Goal: Entertainment & Leisure: Browse casually

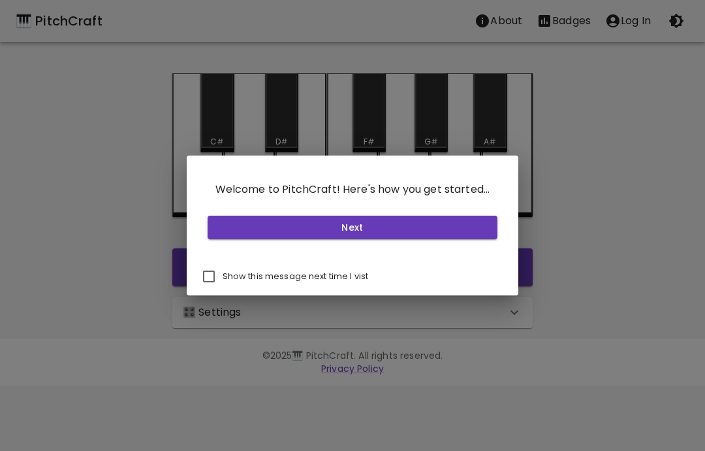
click at [212, 274] on input "Show this message next time I vist" at bounding box center [208, 276] width 27 height 27
checkbox input "true"
click at [387, 227] on button "Next" at bounding box center [353, 228] width 291 height 24
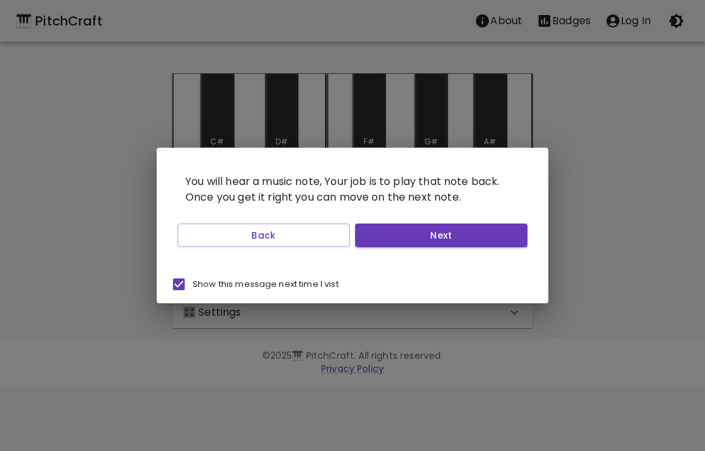
click at [441, 242] on button "Next" at bounding box center [441, 235] width 172 height 24
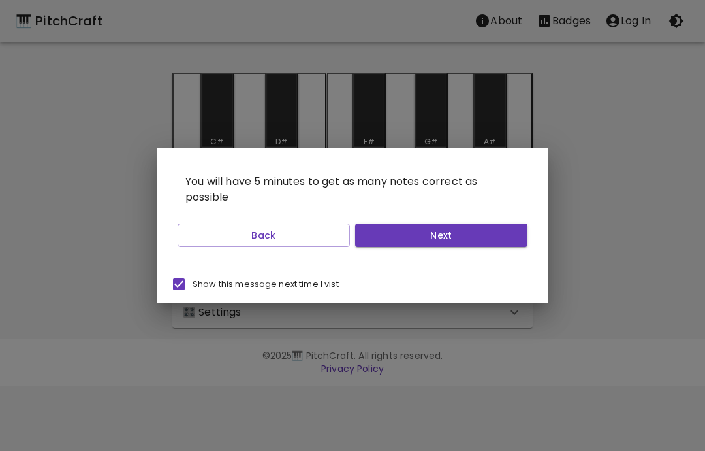
click at [470, 239] on button "Next" at bounding box center [441, 235] width 172 height 24
click at [453, 238] on button "Next" at bounding box center [441, 235] width 172 height 24
click at [466, 240] on button "Start Playing" at bounding box center [441, 235] width 172 height 24
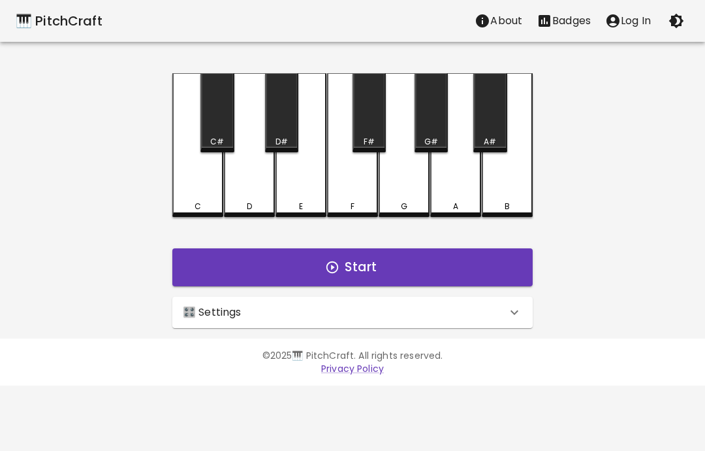
click at [368, 259] on button "Start" at bounding box center [352, 267] width 361 height 38
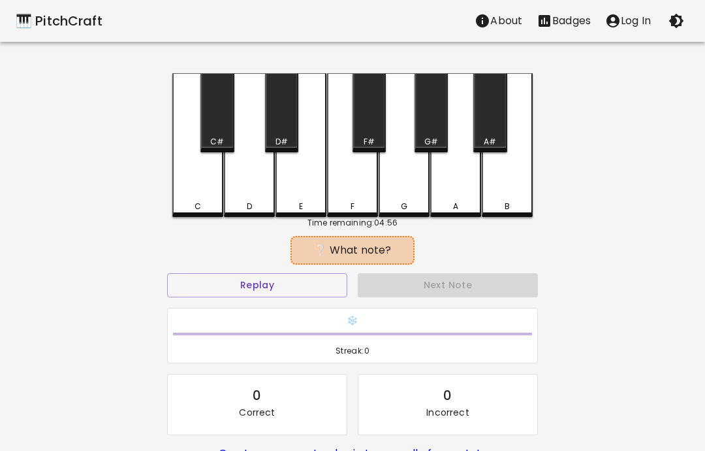
click at [371, 255] on div "❔ What note?" at bounding box center [352, 250] width 110 height 16
click at [279, 287] on button "Replay" at bounding box center [257, 285] width 180 height 24
click at [279, 285] on button "Replay" at bounding box center [257, 285] width 180 height 24
click at [281, 293] on button "Replay" at bounding box center [257, 285] width 180 height 24
click at [283, 292] on button "Replay" at bounding box center [257, 285] width 180 height 24
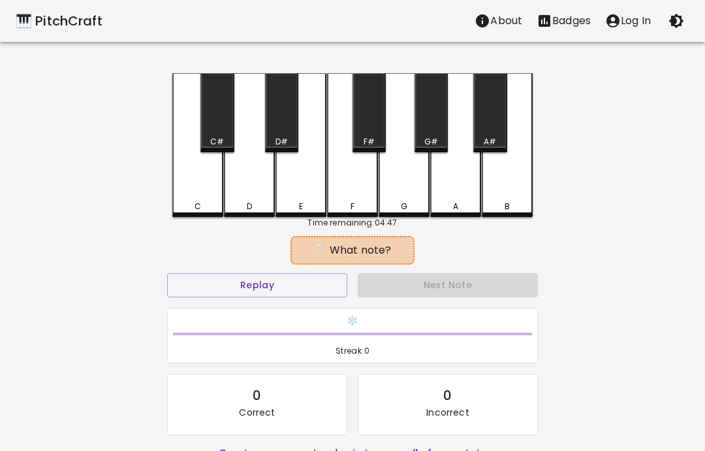
click at [410, 195] on div "G" at bounding box center [404, 145] width 51 height 144
click at [402, 208] on div "G" at bounding box center [404, 207] width 7 height 12
click at [508, 199] on div "B" at bounding box center [507, 145] width 51 height 144
click at [482, 131] on div "A#" at bounding box center [489, 112] width 33 height 79
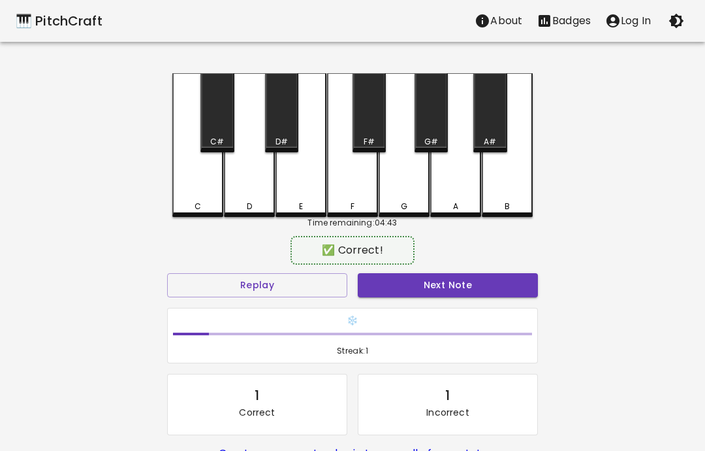
click at [450, 193] on div "A" at bounding box center [455, 145] width 51 height 144
click at [448, 283] on button "Next Note" at bounding box center [448, 285] width 180 height 24
click at [242, 196] on div "D" at bounding box center [249, 145] width 51 height 144
click at [468, 287] on button "Next Note" at bounding box center [448, 285] width 180 height 24
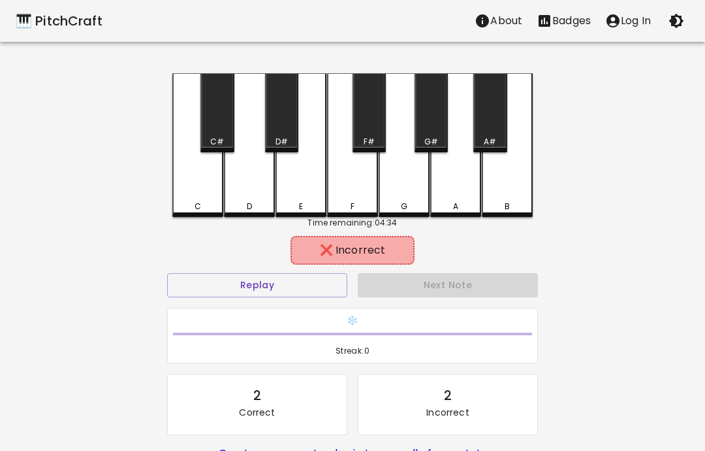
click at [437, 135] on div "G#" at bounding box center [431, 112] width 33 height 79
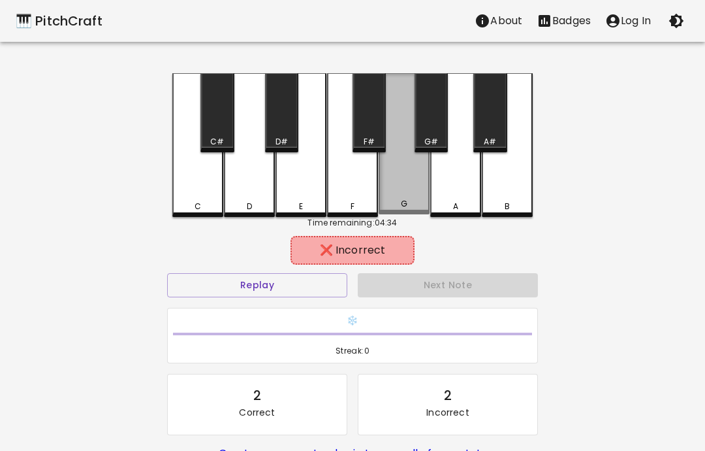
click at [410, 191] on div "G" at bounding box center [404, 143] width 51 height 141
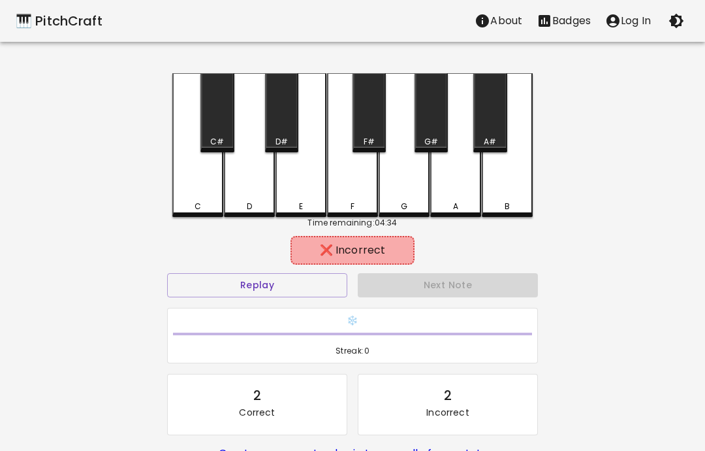
click at [495, 133] on div "A#" at bounding box center [489, 112] width 33 height 79
click at [464, 189] on div "A" at bounding box center [455, 145] width 51 height 144
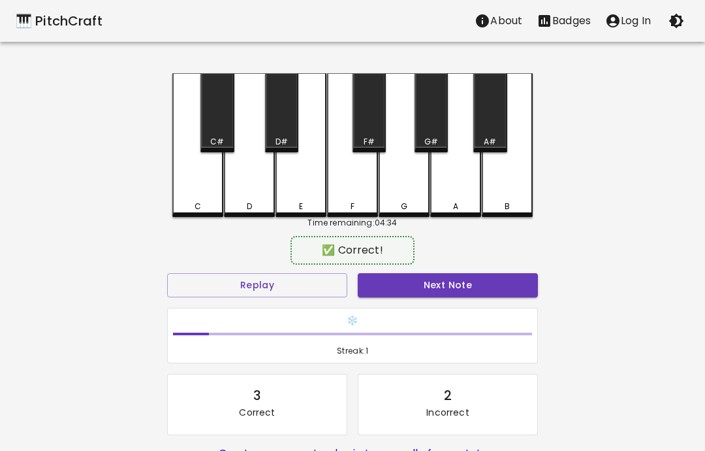
click at [506, 185] on div "B" at bounding box center [507, 145] width 51 height 144
click at [475, 283] on button "Next Note" at bounding box center [448, 285] width 180 height 24
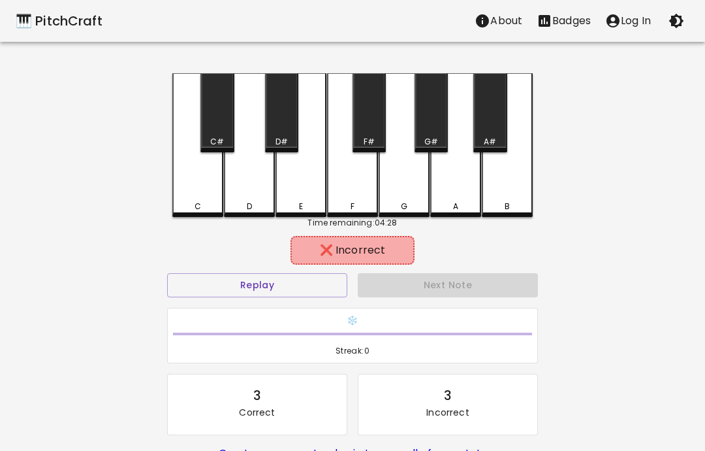
click at [244, 195] on div "D" at bounding box center [249, 145] width 51 height 144
click at [300, 190] on div "E" at bounding box center [301, 145] width 51 height 144
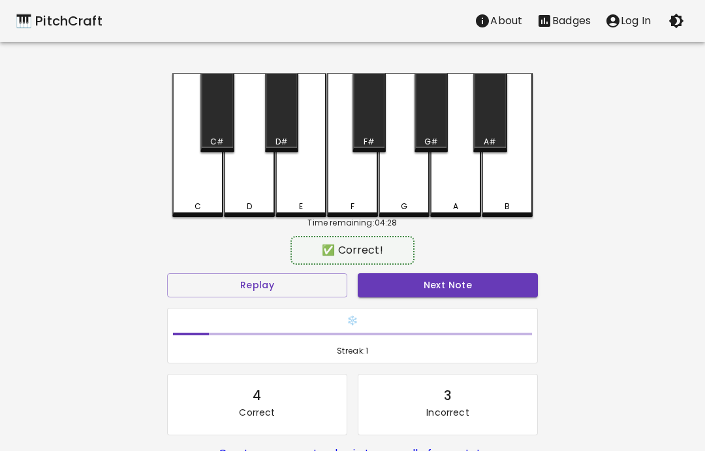
click at [364, 198] on div "F" at bounding box center [352, 145] width 51 height 144
click at [468, 285] on button "Next Note" at bounding box center [448, 285] width 180 height 24
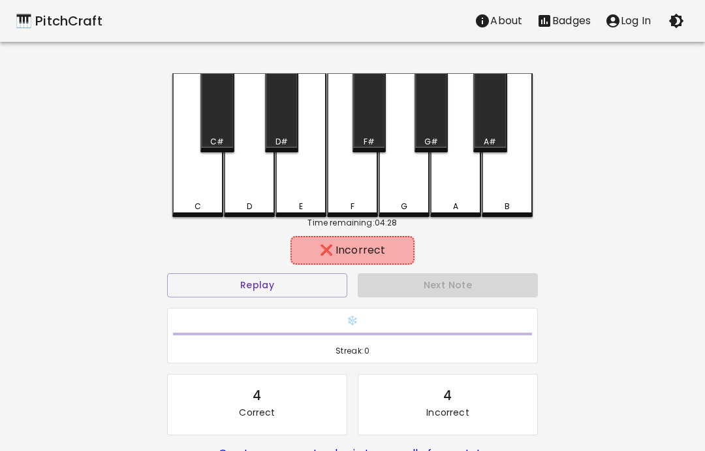
click at [297, 199] on div "E" at bounding box center [301, 145] width 51 height 144
click at [363, 184] on div "F" at bounding box center [352, 145] width 51 height 144
click at [366, 135] on div "F#" at bounding box center [369, 112] width 33 height 79
click at [283, 128] on div "D#" at bounding box center [281, 112] width 33 height 79
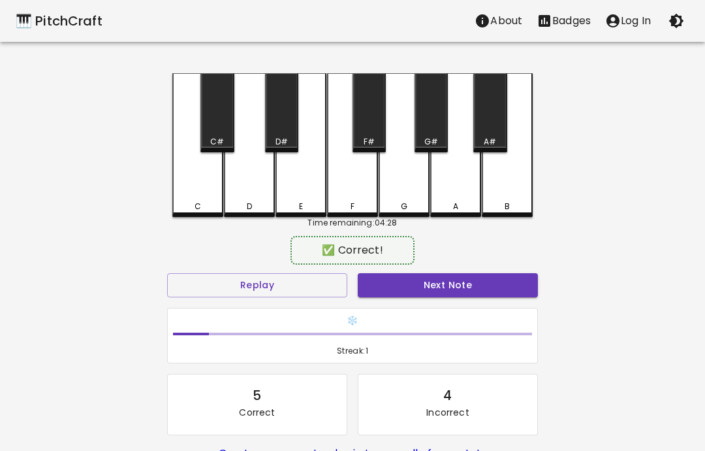
click at [265, 199] on div "D" at bounding box center [249, 145] width 51 height 144
click at [449, 289] on button "Next Note" at bounding box center [448, 285] width 180 height 24
click at [244, 191] on div "D" at bounding box center [249, 145] width 51 height 144
click at [453, 289] on button "Next Note" at bounding box center [448, 285] width 180 height 24
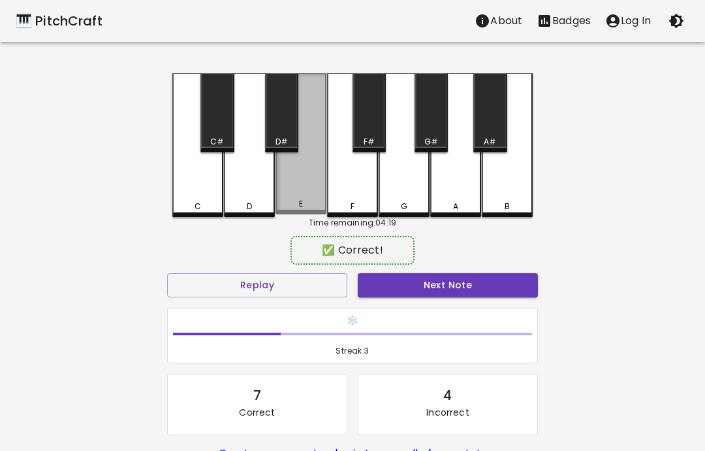
click at [301, 204] on div "E" at bounding box center [301, 204] width 4 height 12
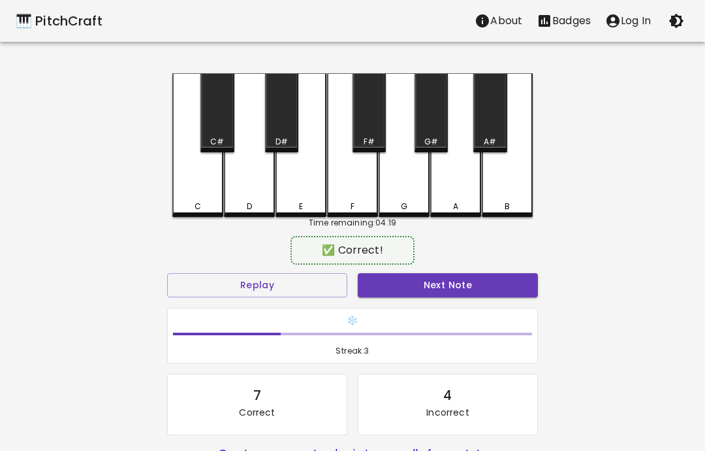
click at [470, 285] on button "Next Note" at bounding box center [448, 285] width 180 height 24
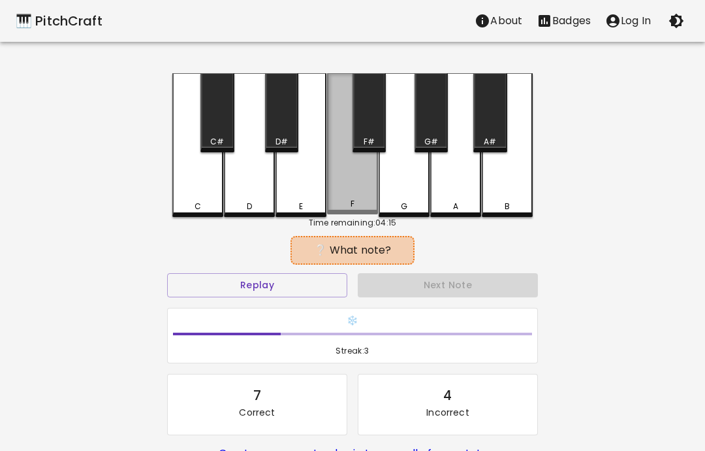
click at [359, 197] on div "F" at bounding box center [352, 143] width 51 height 141
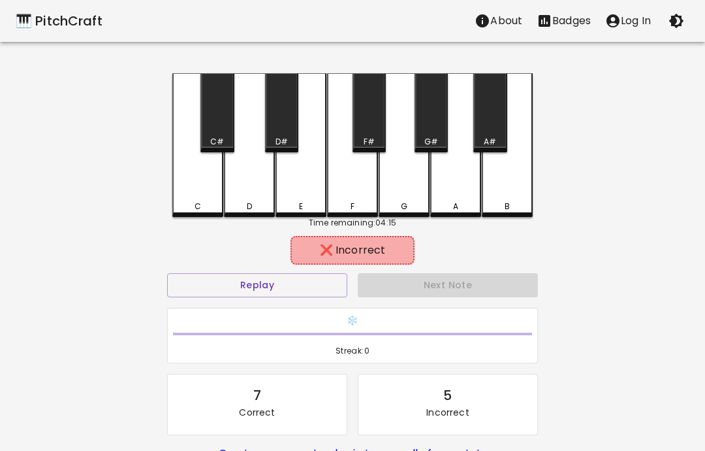
click at [402, 195] on div "G" at bounding box center [404, 145] width 51 height 144
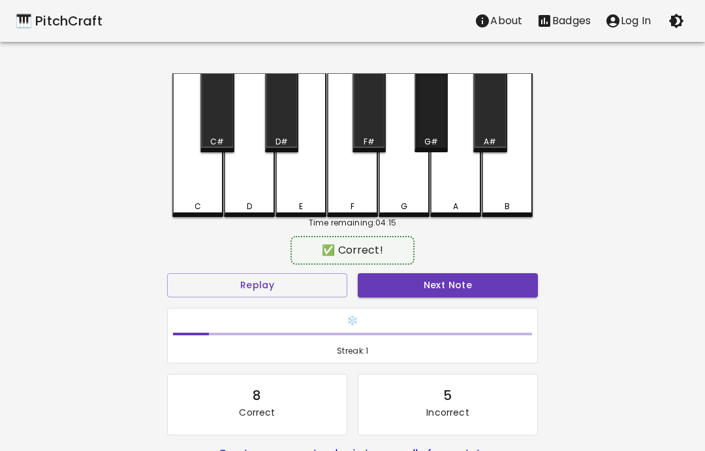
click at [437, 133] on div "G#" at bounding box center [431, 112] width 33 height 79
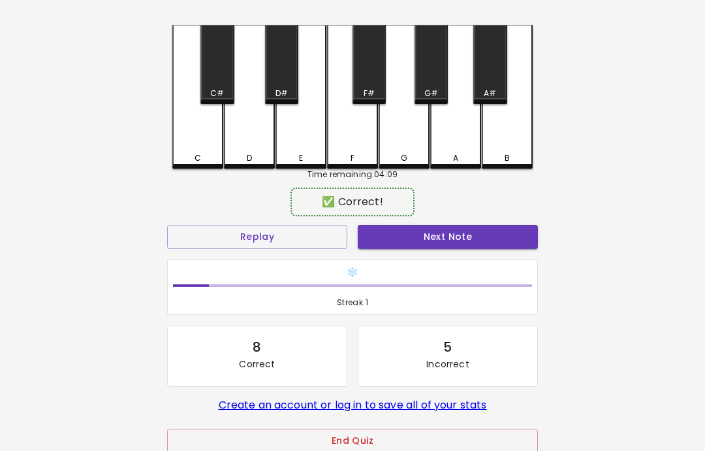
scroll to position [72, 0]
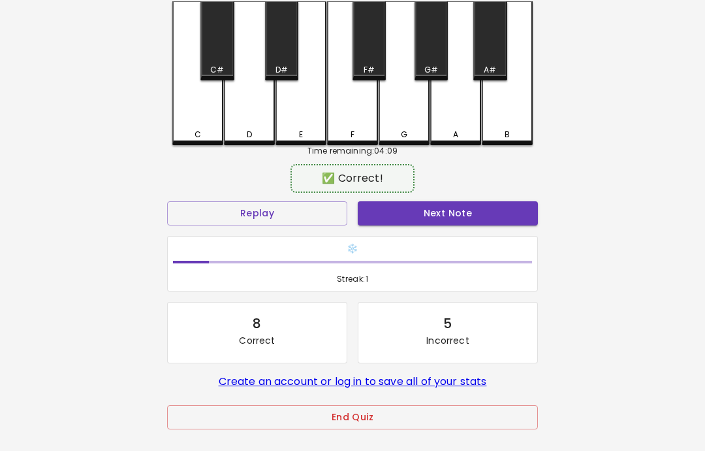
click at [455, 405] on button "End Quiz" at bounding box center [352, 417] width 371 height 24
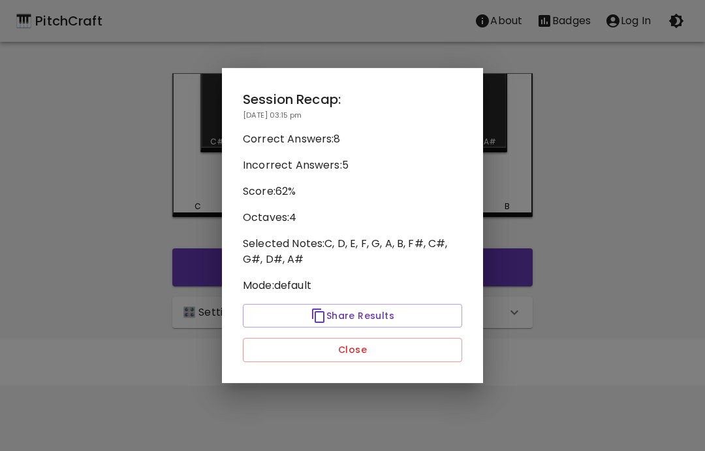
scroll to position [0, 0]
click at [374, 349] on button "Close" at bounding box center [352, 350] width 219 height 24
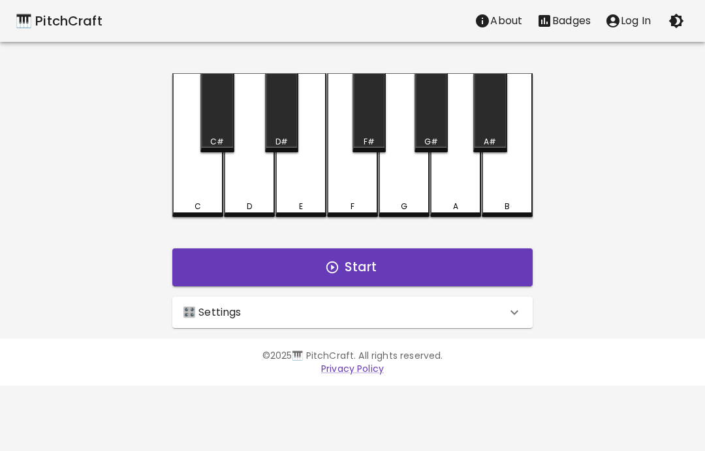
click at [507, 319] on icon at bounding box center [515, 312] width 16 height 16
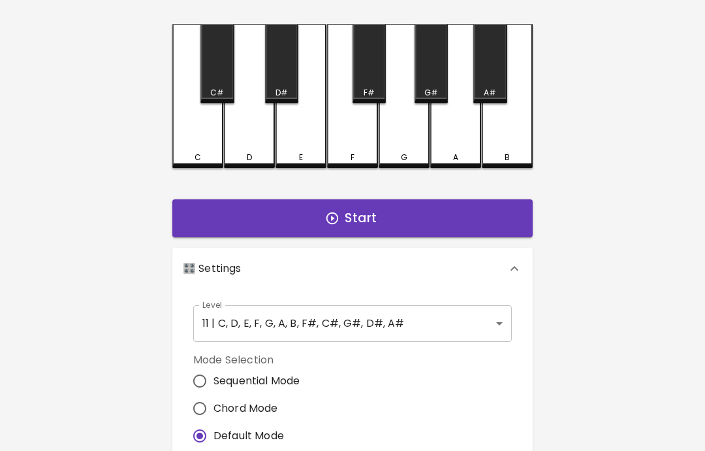
click at [487, 333] on body "🎹 PitchCraft About Badges Log In C C# D D# E F F# G G# A A# B Start 🎛️ Settings…" at bounding box center [352, 347] width 705 height 791
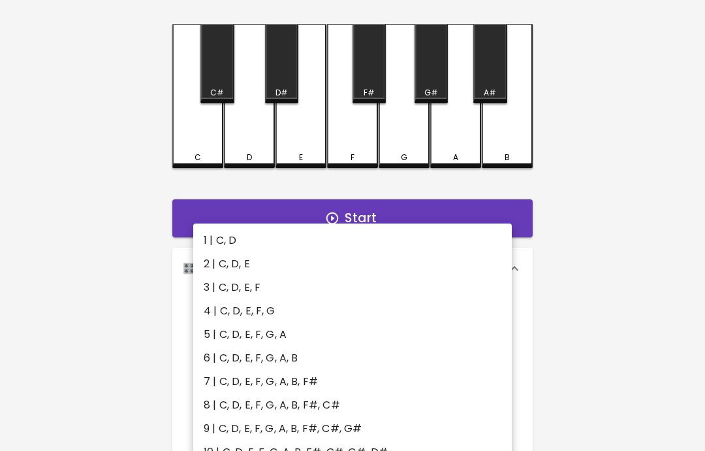
click at [224, 240] on li "1 | C, D" at bounding box center [352, 241] width 319 height 24
type input "1"
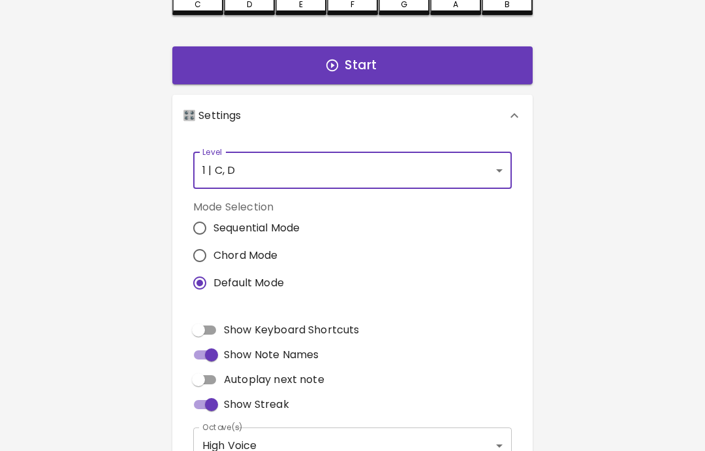
scroll to position [202, 0]
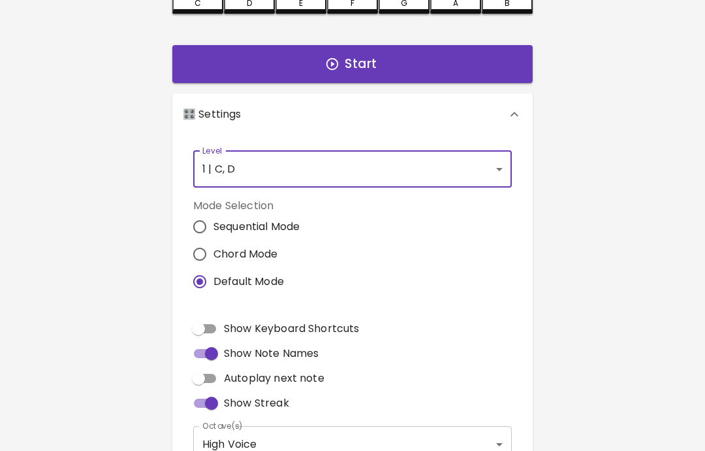
click at [212, 356] on input "Show Note Names" at bounding box center [211, 354] width 74 height 25
checkbox input "false"
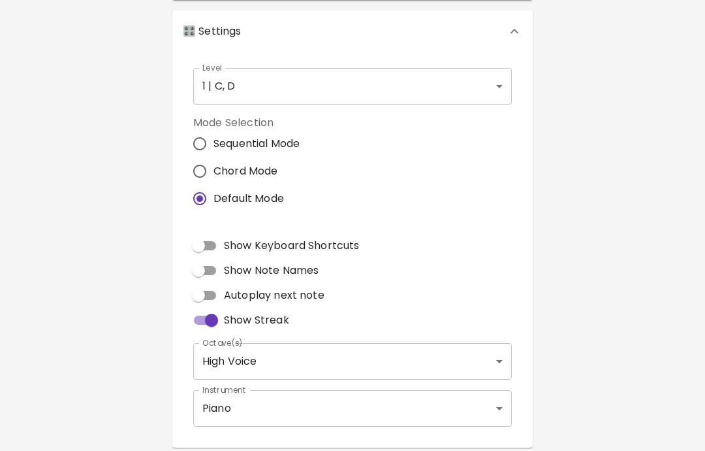
scroll to position [287, 0]
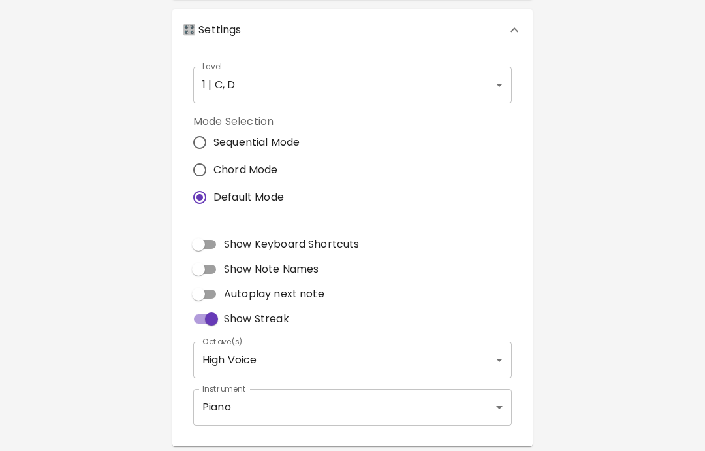
click at [498, 352] on body "🎹 PitchCraft About Badges Log In Start 🎛️ Settings Level 1 | C, D 1 Level Mode …" at bounding box center [352, 108] width 705 height 791
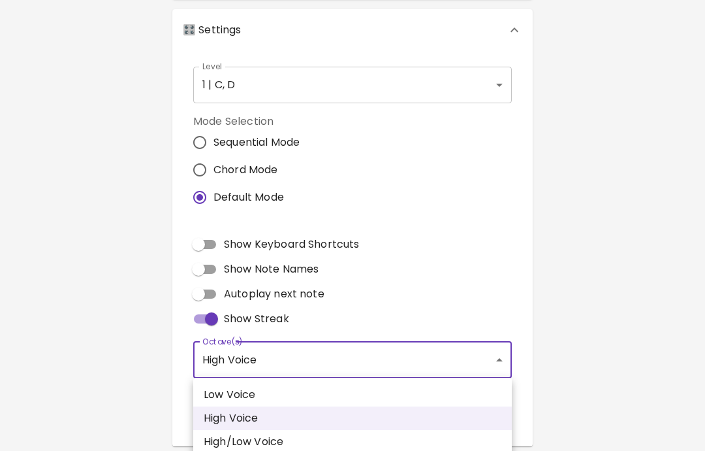
click at [599, 247] on div at bounding box center [352, 225] width 705 height 451
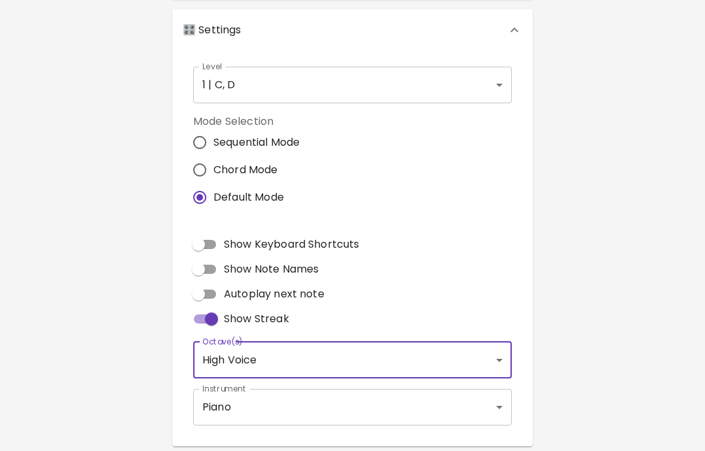
click at [577, 248] on div "🎹 PitchCraft About Badges Log In Start 🎛️ Settings Level 1 | C, D 1 Level Mode …" at bounding box center [352, 79] width 705 height 733
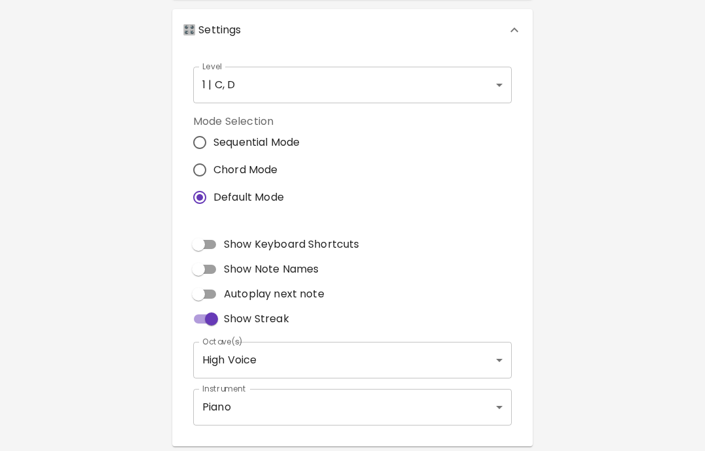
click at [490, 404] on body "🎹 PitchCraft About Badges Log In Start 🎛️ Settings Level 1 | C, D 1 Level Mode …" at bounding box center [352, 108] width 705 height 791
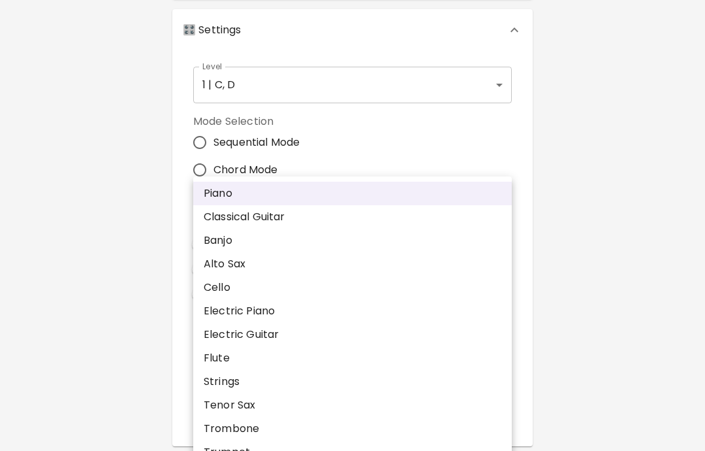
click at [628, 242] on div at bounding box center [352, 225] width 705 height 451
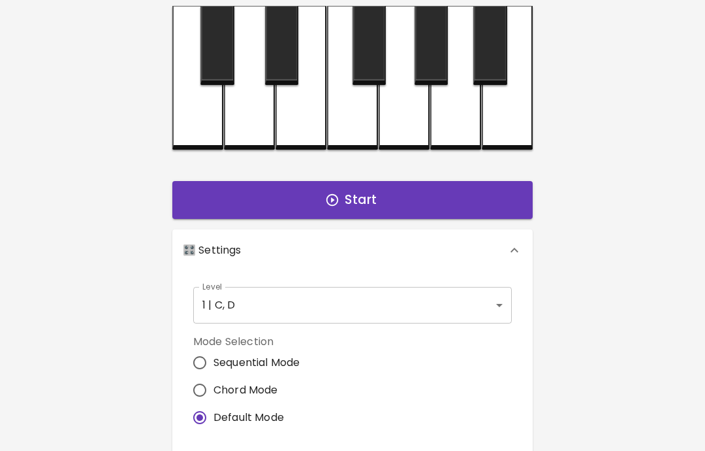
scroll to position [0, 0]
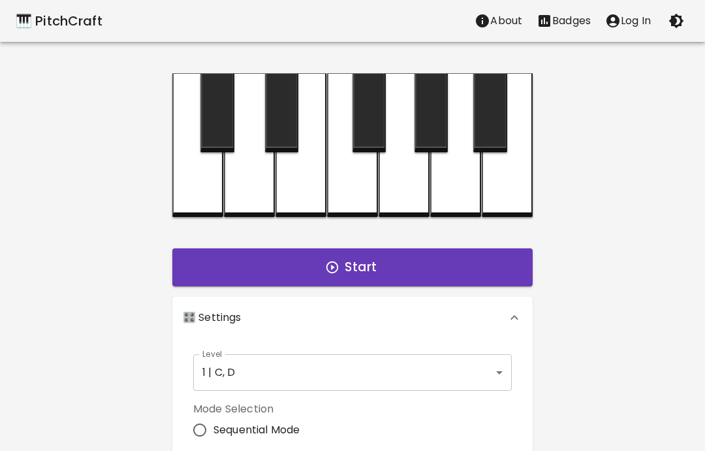
click at [430, 272] on button "Start" at bounding box center [352, 267] width 361 height 38
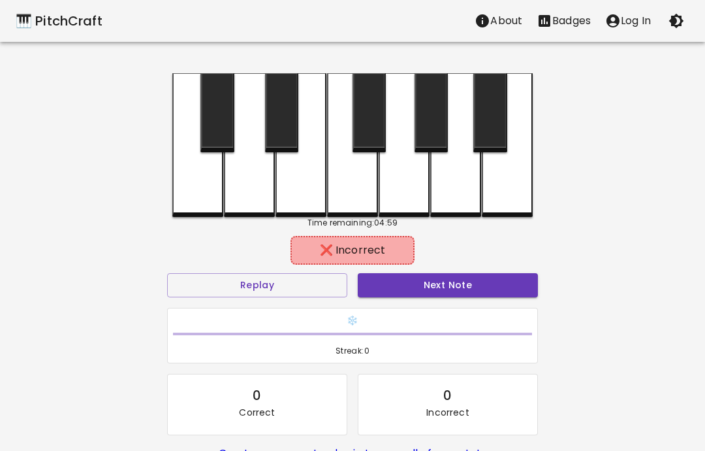
click at [211, 190] on div at bounding box center [197, 145] width 51 height 144
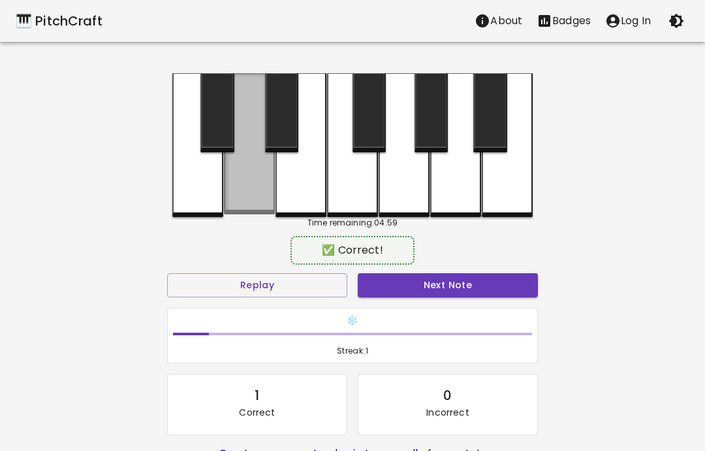
click at [255, 192] on div at bounding box center [249, 143] width 51 height 141
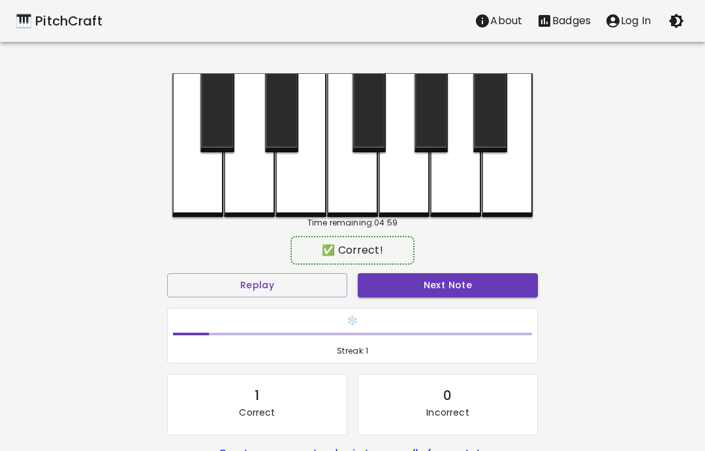
click at [467, 282] on button "Next Note" at bounding box center [448, 285] width 180 height 24
click at [241, 188] on div at bounding box center [249, 145] width 51 height 144
click at [468, 287] on button "Next Note" at bounding box center [448, 285] width 180 height 24
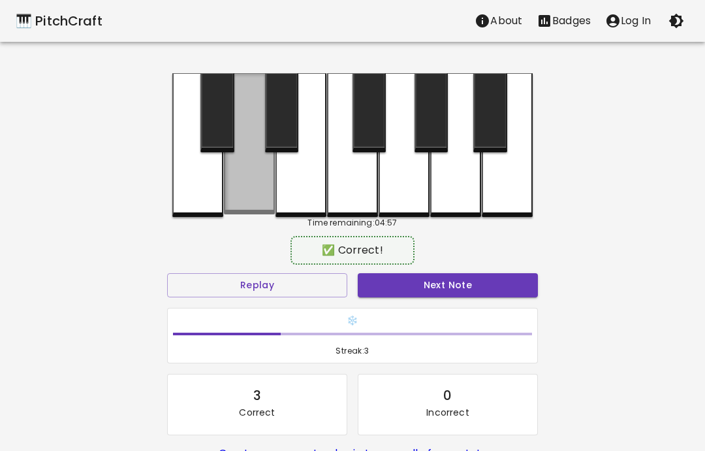
click at [252, 182] on div at bounding box center [249, 143] width 51 height 141
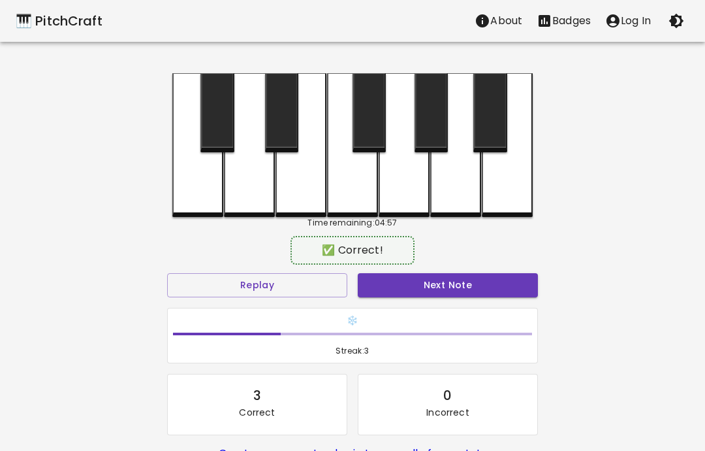
click at [467, 288] on button "Next Note" at bounding box center [448, 285] width 180 height 24
click at [248, 209] on div at bounding box center [249, 145] width 51 height 144
click at [458, 281] on button "Next Note" at bounding box center [448, 285] width 180 height 24
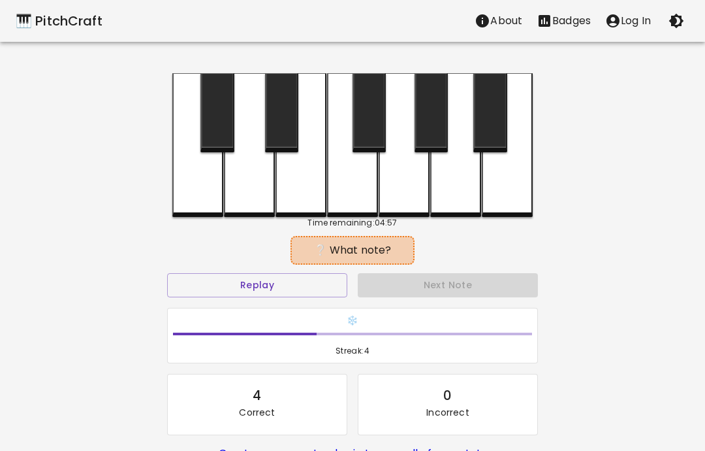
click at [247, 198] on div at bounding box center [249, 145] width 51 height 144
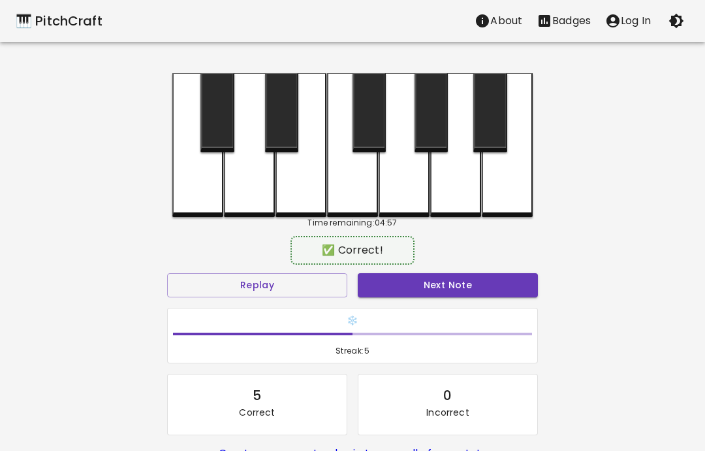
click at [468, 270] on div "Next Note" at bounding box center [448, 285] width 191 height 35
click at [453, 274] on button "Next Note" at bounding box center [448, 285] width 180 height 24
click at [206, 201] on div at bounding box center [197, 145] width 51 height 144
click at [447, 289] on button "Next Note" at bounding box center [448, 285] width 180 height 24
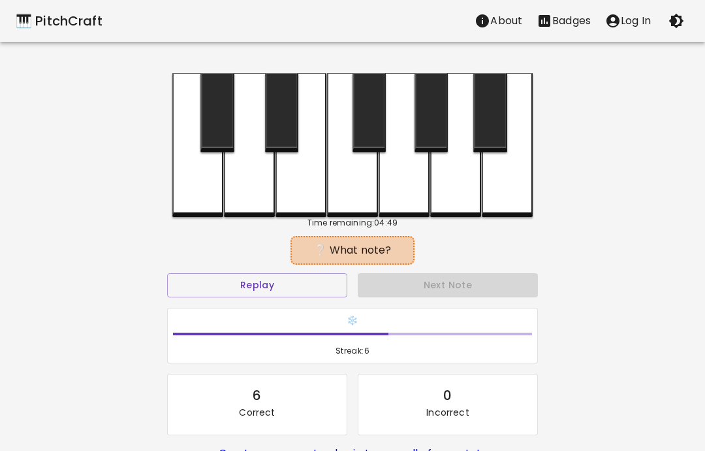
click at [253, 199] on div at bounding box center [249, 145] width 51 height 144
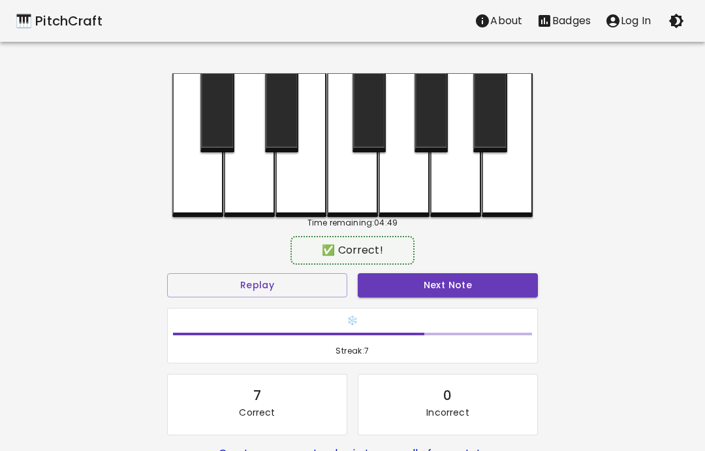
click at [452, 287] on button "Next Note" at bounding box center [448, 285] width 180 height 24
click at [249, 193] on div at bounding box center [249, 145] width 51 height 144
click at [474, 290] on button "Next Note" at bounding box center [448, 285] width 180 height 24
click at [246, 197] on div at bounding box center [249, 145] width 51 height 144
click at [462, 289] on button "Next Note" at bounding box center [448, 285] width 180 height 24
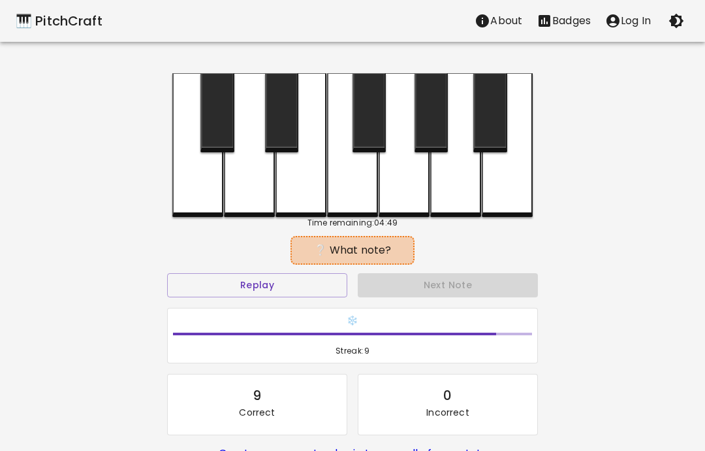
click at [247, 189] on div at bounding box center [249, 145] width 51 height 144
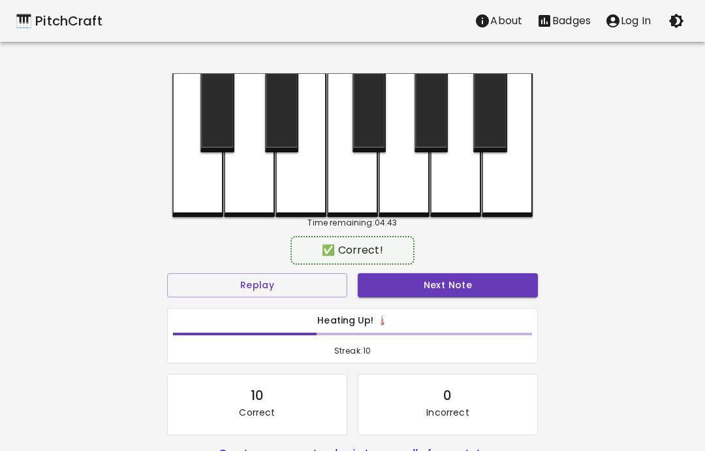
click at [475, 291] on button "Next Note" at bounding box center [448, 285] width 180 height 24
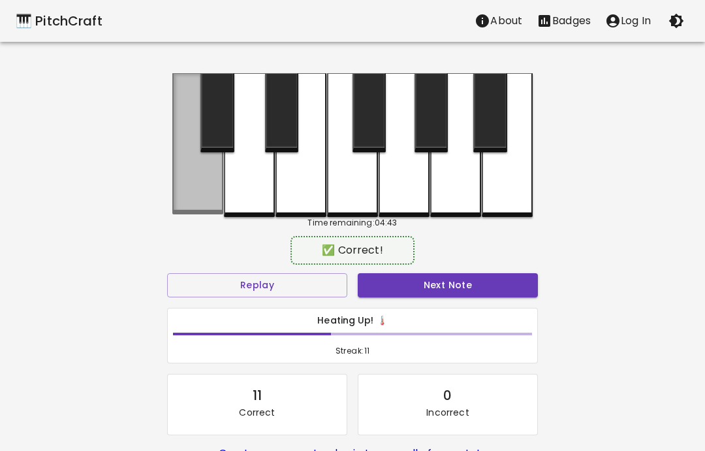
click at [202, 197] on div at bounding box center [197, 143] width 51 height 141
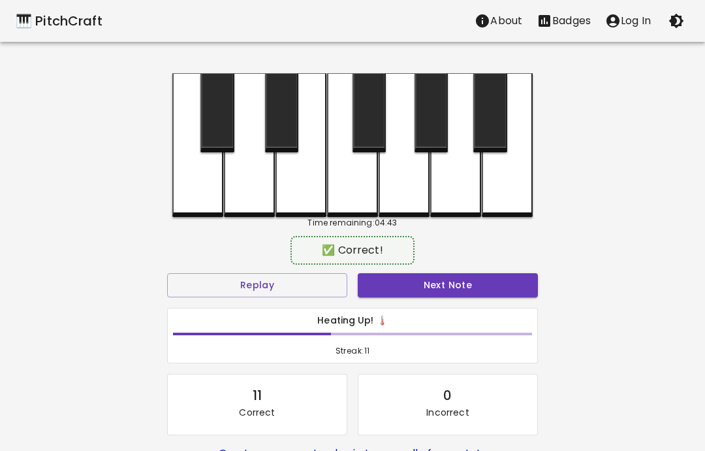
click at [453, 284] on button "Next Note" at bounding box center [448, 285] width 180 height 24
click at [245, 202] on div at bounding box center [249, 145] width 51 height 144
click at [444, 295] on button "Next Note" at bounding box center [448, 285] width 180 height 24
click at [446, 290] on button "Next Note" at bounding box center [448, 285] width 180 height 24
click at [198, 193] on div at bounding box center [197, 145] width 51 height 144
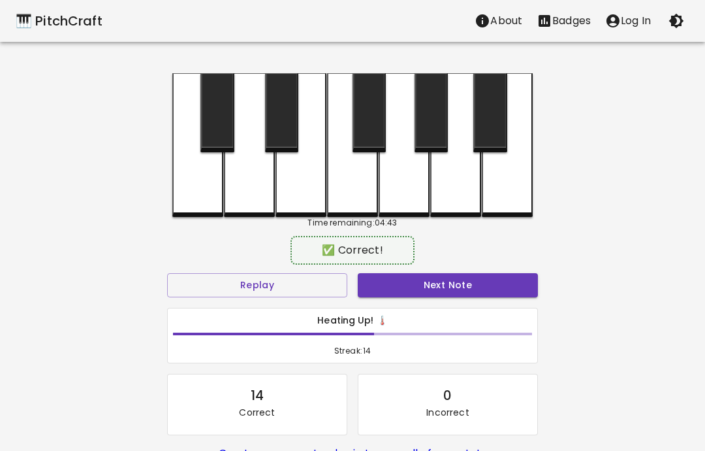
click at [434, 292] on button "Next Note" at bounding box center [448, 285] width 180 height 24
click at [195, 197] on div at bounding box center [197, 145] width 51 height 144
click at [439, 292] on button "Next Note" at bounding box center [448, 285] width 180 height 24
click at [196, 203] on div at bounding box center [197, 145] width 51 height 144
click at [445, 284] on button "Next Note" at bounding box center [448, 285] width 180 height 24
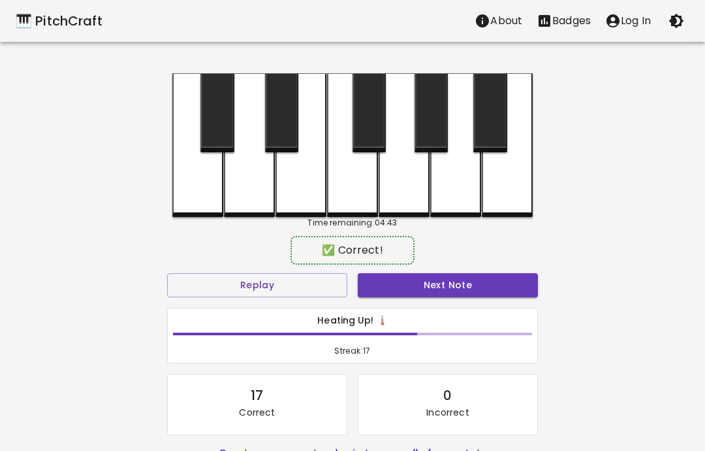
click at [240, 198] on div at bounding box center [249, 145] width 51 height 144
click at [445, 294] on button "Next Note" at bounding box center [448, 285] width 180 height 24
click at [252, 208] on div at bounding box center [249, 145] width 51 height 144
click at [450, 290] on button "Next Note" at bounding box center [448, 285] width 180 height 24
click at [249, 197] on div at bounding box center [249, 145] width 51 height 144
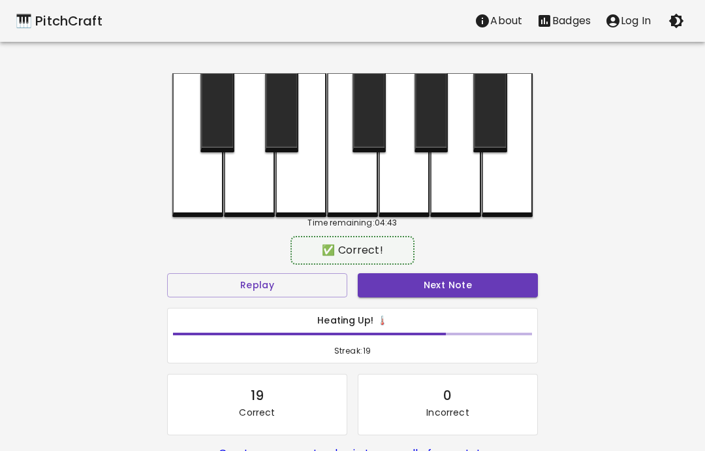
click at [432, 282] on button "Next Note" at bounding box center [448, 285] width 180 height 24
click at [252, 197] on div at bounding box center [249, 145] width 51 height 144
click at [423, 285] on button "Next Note" at bounding box center [448, 285] width 180 height 24
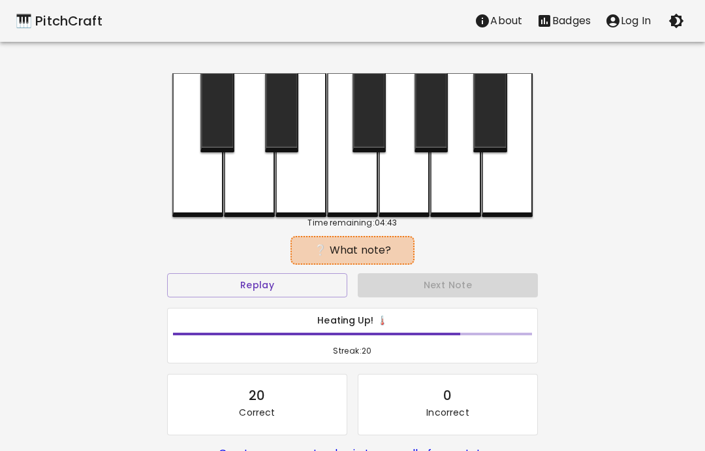
click at [198, 191] on div at bounding box center [197, 145] width 51 height 144
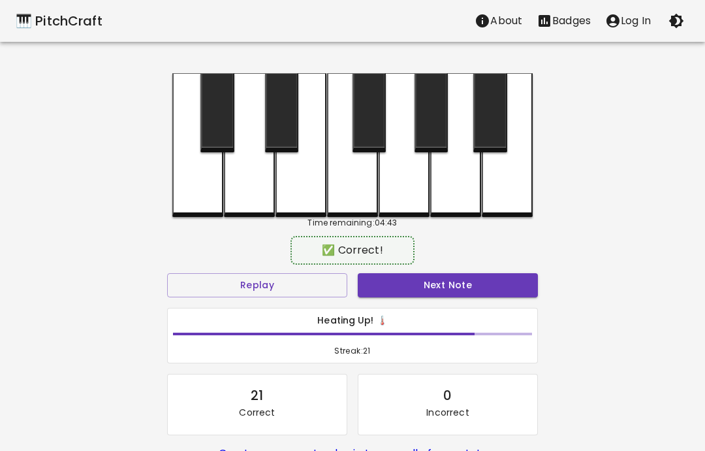
click at [422, 295] on button "Next Note" at bounding box center [448, 285] width 180 height 24
click at [255, 197] on div at bounding box center [249, 145] width 51 height 144
click at [436, 285] on button "Next Note" at bounding box center [448, 285] width 180 height 24
click at [200, 200] on div at bounding box center [197, 145] width 51 height 144
click at [453, 287] on button "Next Note" at bounding box center [448, 285] width 180 height 24
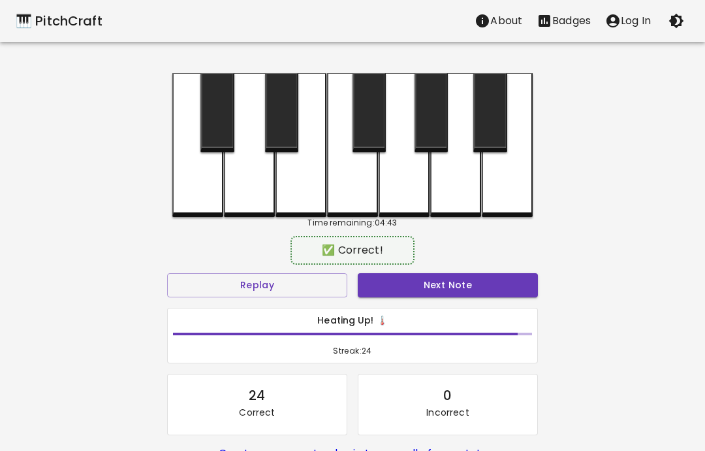
click at [264, 204] on div at bounding box center [249, 145] width 51 height 144
click at [455, 292] on button "Next Note" at bounding box center [448, 285] width 180 height 24
click at [251, 203] on div at bounding box center [249, 145] width 51 height 144
click at [471, 289] on button "Next Note" at bounding box center [448, 285] width 180 height 24
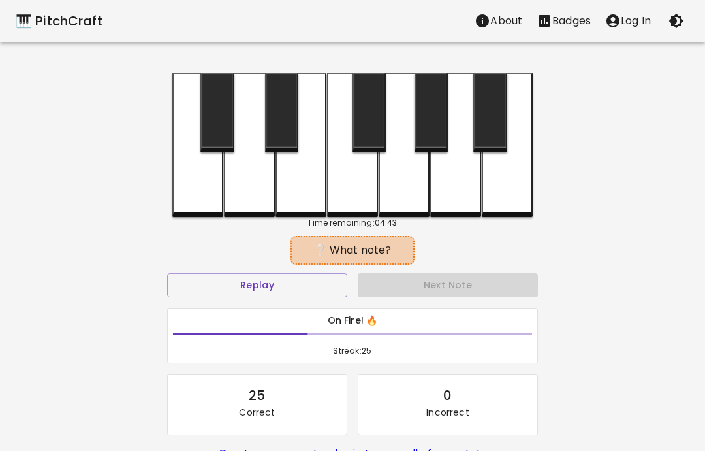
click at [256, 210] on div at bounding box center [249, 145] width 51 height 144
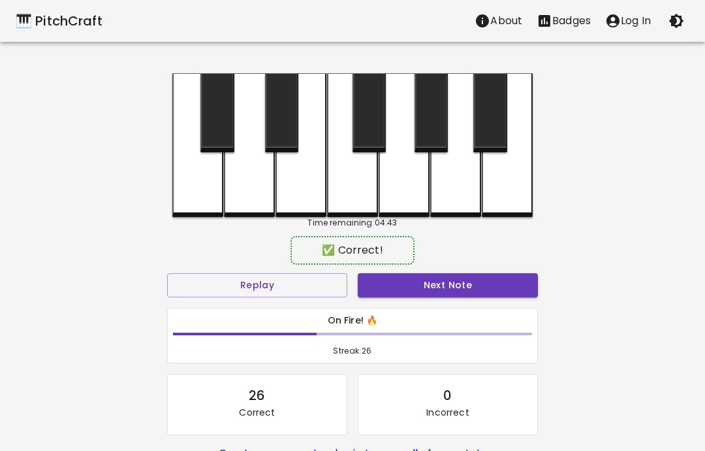
click at [442, 290] on button "Next Note" at bounding box center [448, 285] width 180 height 24
click at [260, 195] on div at bounding box center [249, 145] width 51 height 144
click at [451, 287] on button "Next Note" at bounding box center [448, 285] width 180 height 24
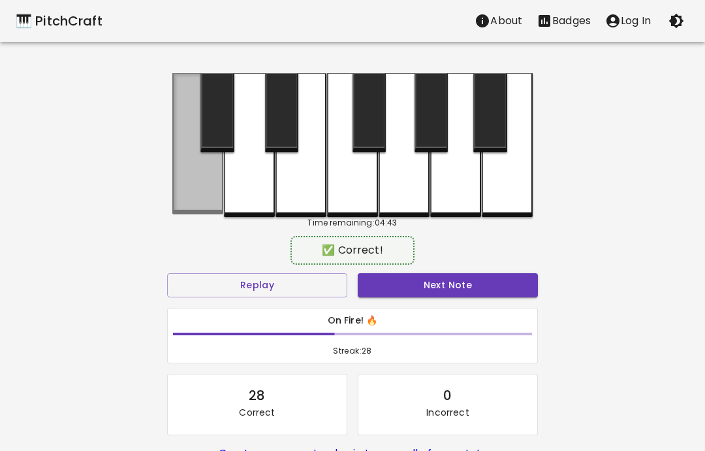
click at [211, 200] on div at bounding box center [197, 143] width 51 height 141
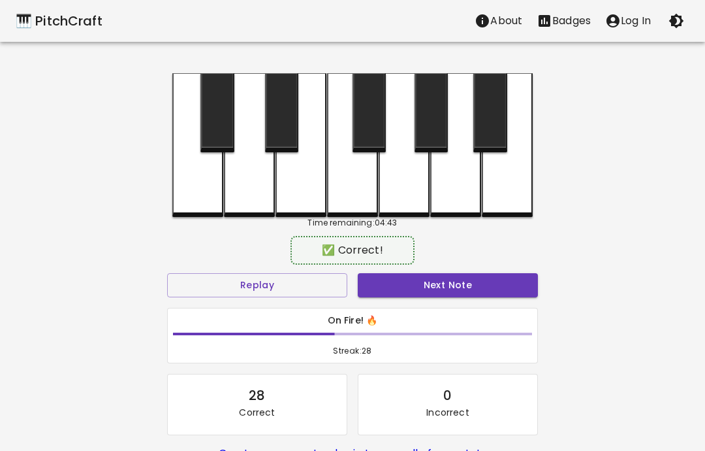
click at [450, 293] on button "Next Note" at bounding box center [448, 285] width 180 height 24
click at [454, 289] on button "Next Note" at bounding box center [448, 285] width 180 height 24
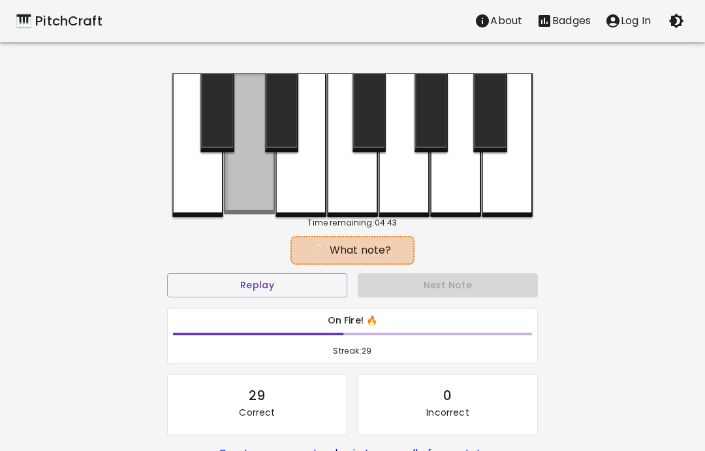
click at [259, 201] on div at bounding box center [249, 143] width 51 height 141
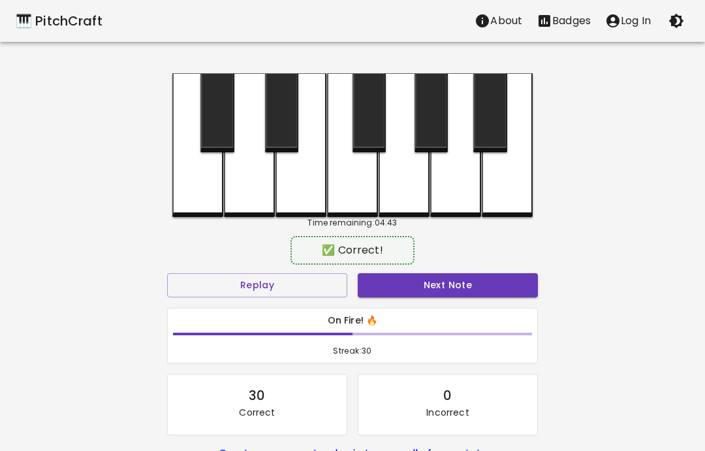
click at [457, 287] on button "Next Note" at bounding box center [448, 285] width 180 height 24
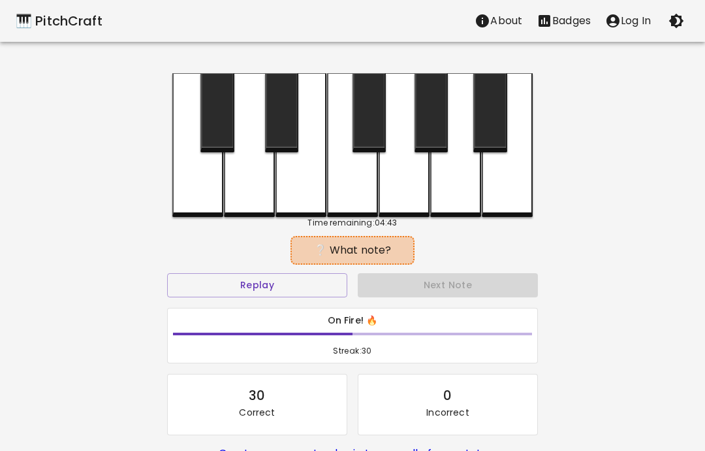
click at [257, 202] on div at bounding box center [249, 145] width 51 height 144
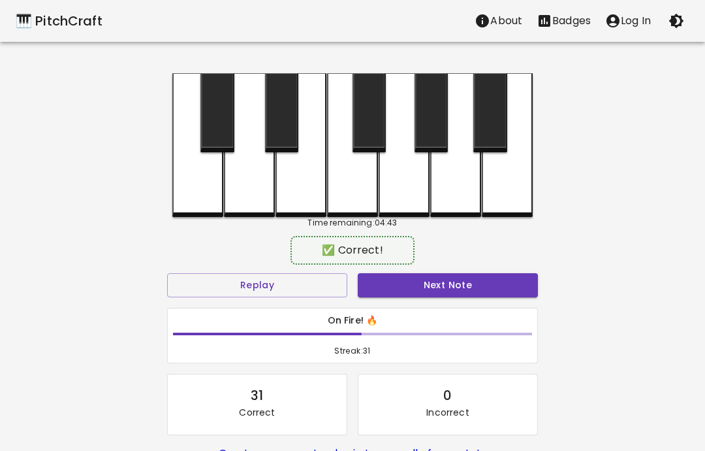
click at [448, 289] on button "Next Note" at bounding box center [448, 285] width 180 height 24
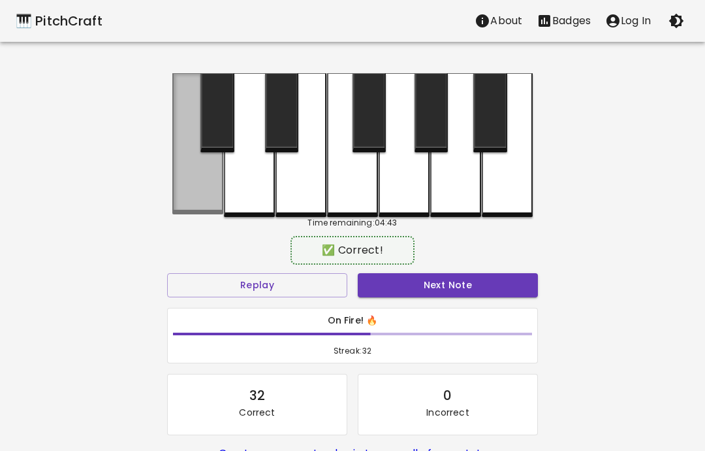
click at [198, 199] on div at bounding box center [197, 143] width 51 height 141
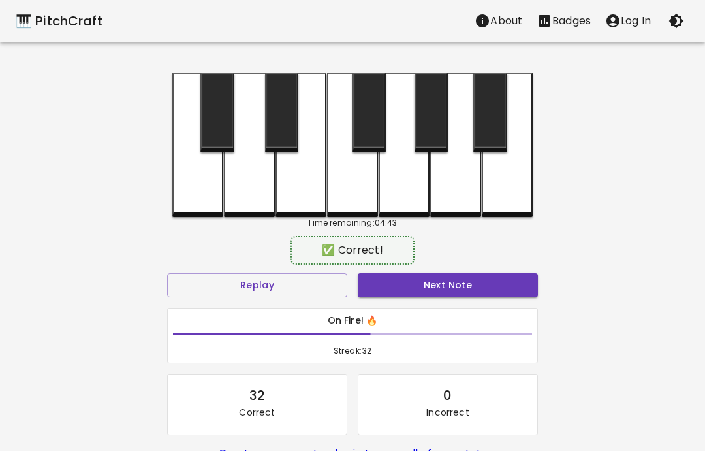
click at [453, 291] on button "Next Note" at bounding box center [448, 285] width 180 height 24
click at [259, 191] on div at bounding box center [249, 145] width 51 height 144
click at [448, 285] on button "Next Note" at bounding box center [448, 285] width 180 height 24
click at [253, 199] on div at bounding box center [249, 145] width 51 height 144
click at [443, 288] on button "Next Note" at bounding box center [448, 285] width 180 height 24
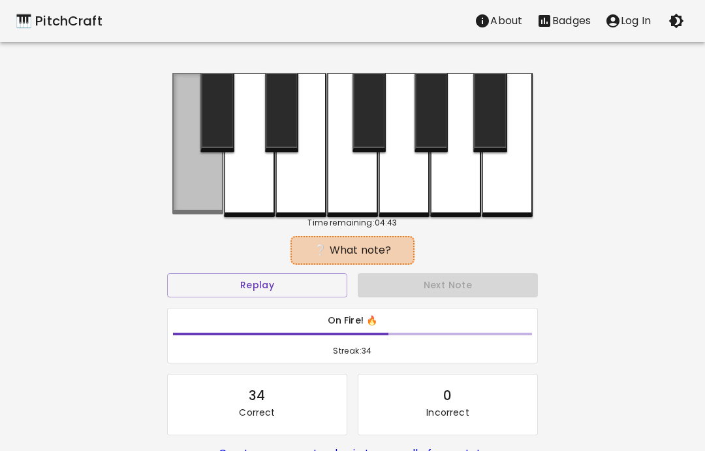
click at [202, 200] on div at bounding box center [197, 143] width 51 height 141
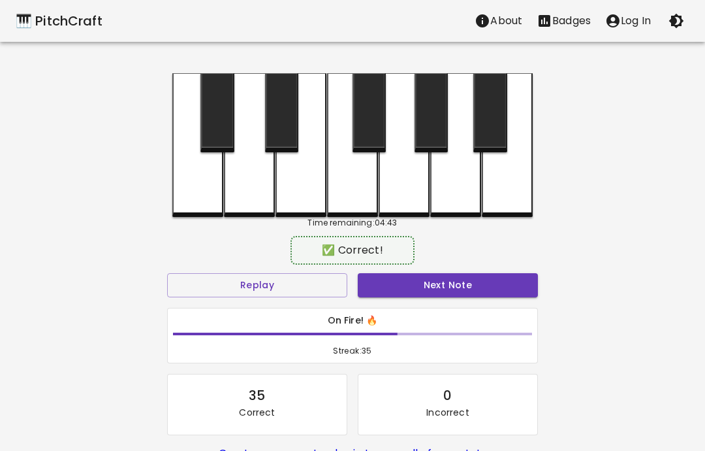
click at [434, 292] on button "Next Note" at bounding box center [448, 285] width 180 height 24
click at [200, 196] on div at bounding box center [197, 145] width 51 height 144
click at [417, 286] on button "Next Note" at bounding box center [448, 285] width 180 height 24
click at [202, 200] on div at bounding box center [197, 145] width 51 height 144
click at [415, 292] on button "Next Note" at bounding box center [448, 285] width 180 height 24
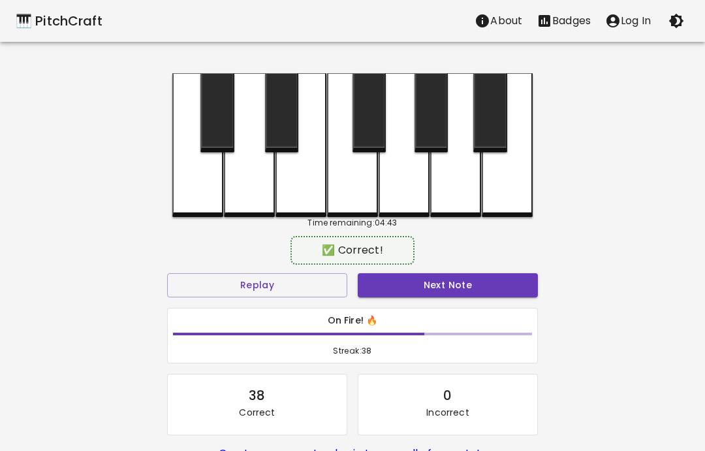
click at [194, 193] on div at bounding box center [197, 145] width 51 height 144
click at [420, 290] on button "Next Note" at bounding box center [448, 285] width 180 height 24
click at [248, 201] on div at bounding box center [249, 145] width 51 height 144
click at [426, 290] on button "Next Note" at bounding box center [448, 285] width 180 height 24
click at [439, 288] on button "Next Note" at bounding box center [448, 285] width 180 height 24
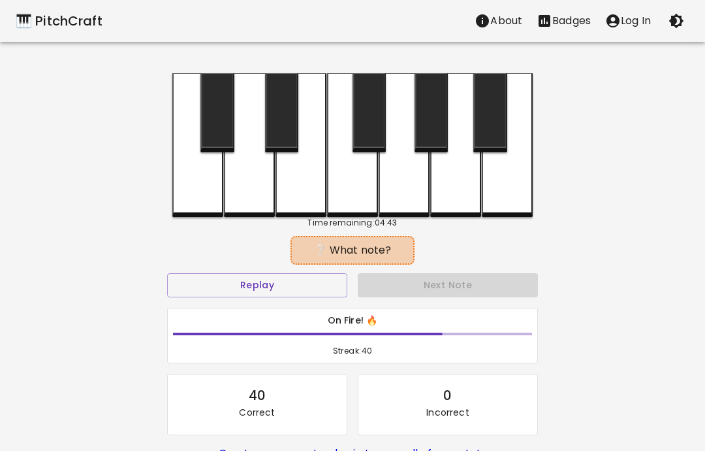
click at [255, 193] on div at bounding box center [249, 145] width 51 height 144
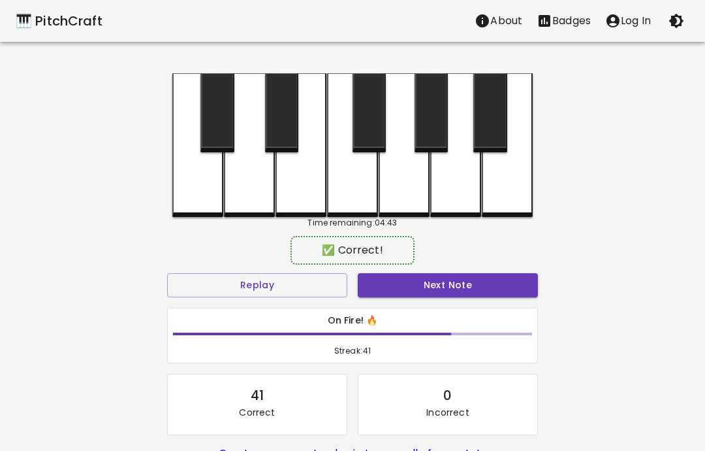
click at [441, 287] on button "Next Note" at bounding box center [448, 285] width 180 height 24
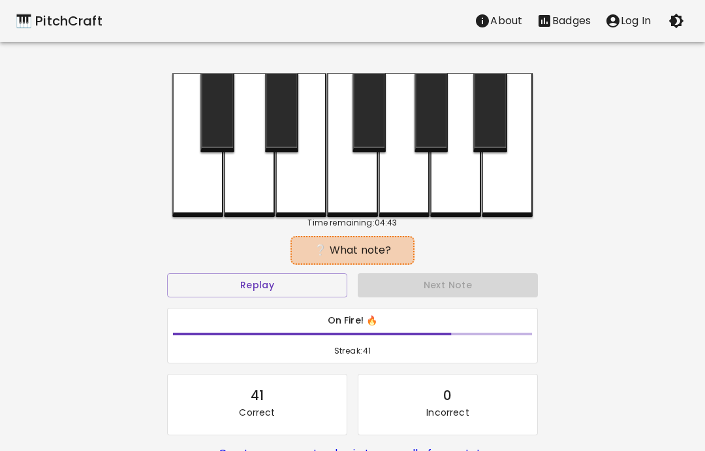
click at [249, 195] on div at bounding box center [249, 145] width 51 height 144
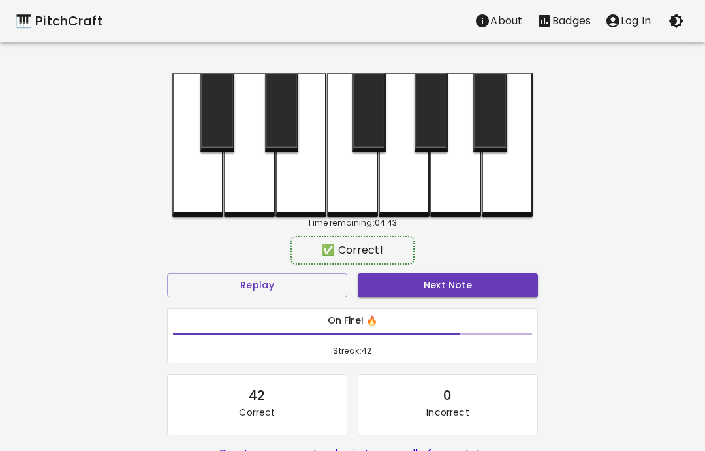
click at [427, 281] on button "Next Note" at bounding box center [448, 285] width 180 height 24
click at [255, 200] on div at bounding box center [249, 145] width 51 height 144
click at [420, 281] on button "Next Note" at bounding box center [448, 285] width 180 height 24
click at [259, 195] on div at bounding box center [249, 145] width 51 height 144
click at [447, 295] on button "Next Note" at bounding box center [448, 285] width 180 height 24
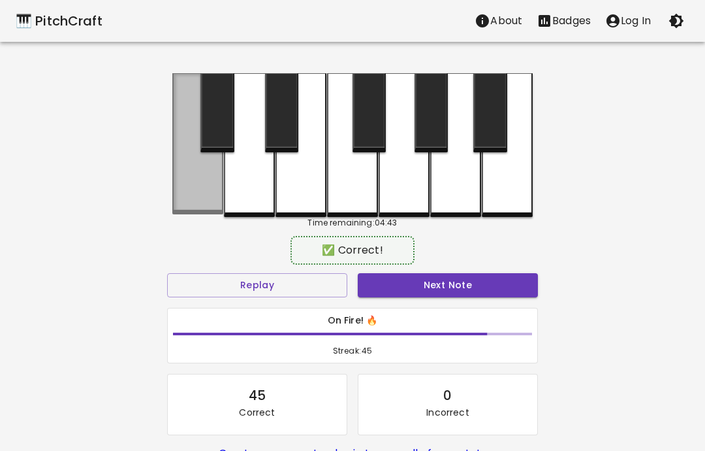
click at [203, 195] on div at bounding box center [197, 143] width 51 height 141
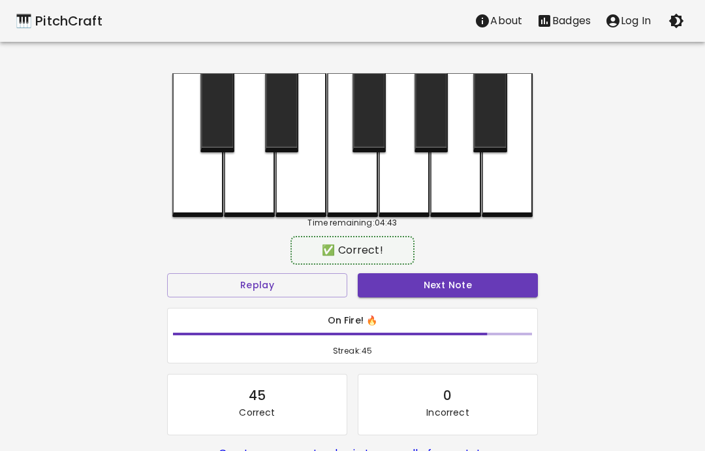
click at [440, 289] on button "Next Note" at bounding box center [448, 285] width 180 height 24
click at [239, 204] on div at bounding box center [249, 145] width 51 height 144
click at [445, 291] on button "Next Note" at bounding box center [448, 285] width 180 height 24
click at [206, 191] on div at bounding box center [197, 145] width 51 height 144
click at [434, 295] on button "Next Note" at bounding box center [448, 285] width 180 height 24
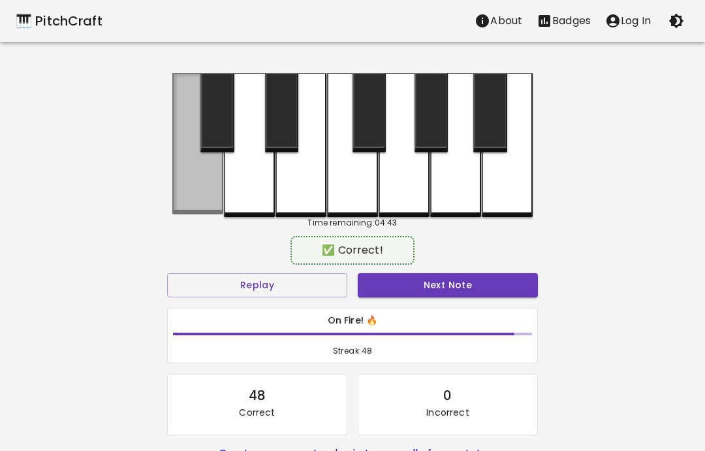
click at [205, 194] on div at bounding box center [197, 143] width 51 height 141
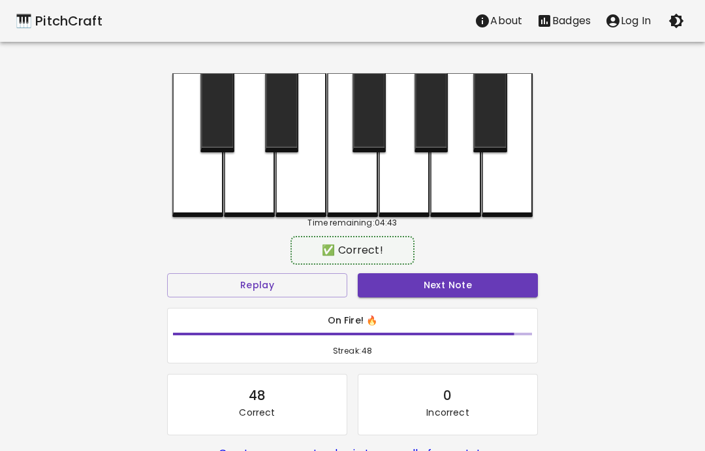
click at [450, 281] on button "Next Note" at bounding box center [448, 285] width 180 height 24
click at [249, 187] on div at bounding box center [249, 145] width 51 height 144
click at [429, 287] on button "Next Note" at bounding box center [448, 285] width 180 height 24
click at [252, 193] on div at bounding box center [249, 145] width 51 height 144
click at [434, 285] on button "Next Note" at bounding box center [448, 285] width 180 height 24
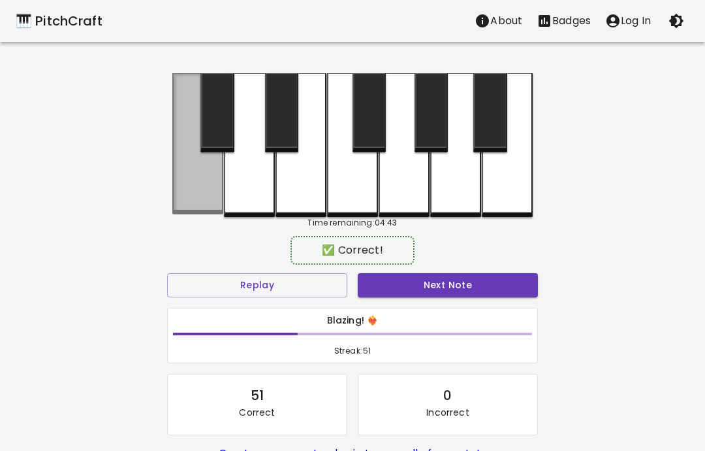
click at [196, 191] on div at bounding box center [197, 143] width 51 height 141
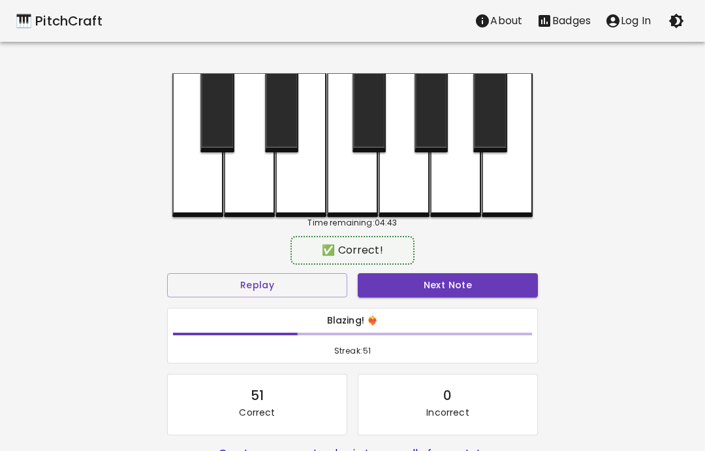
click at [426, 293] on button "Next Note" at bounding box center [448, 285] width 180 height 24
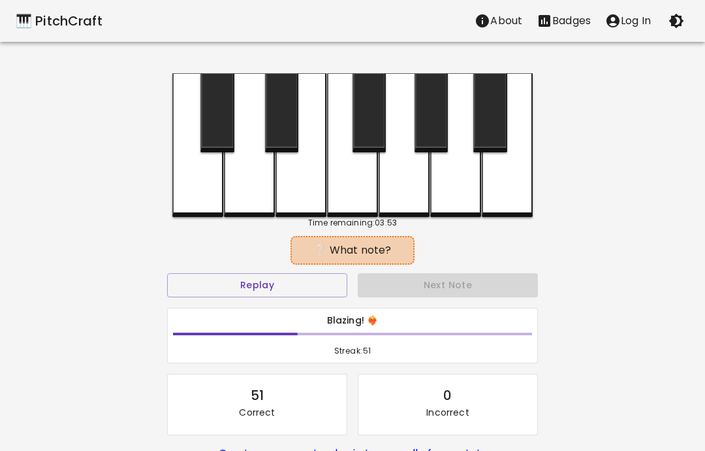
click at [419, 421] on div "0 Incorrect" at bounding box center [448, 404] width 179 height 60
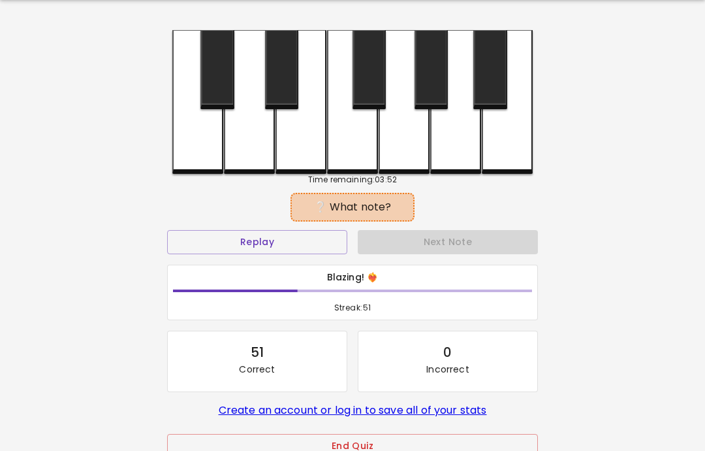
scroll to position [50, 0]
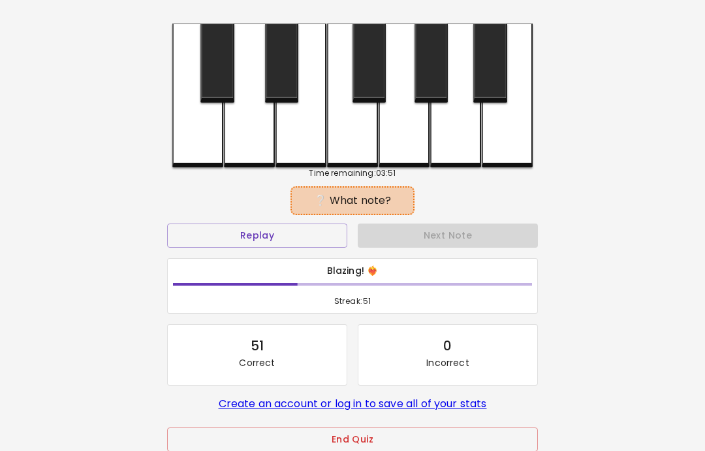
click at [359, 436] on button "End Quiz" at bounding box center [352, 439] width 371 height 24
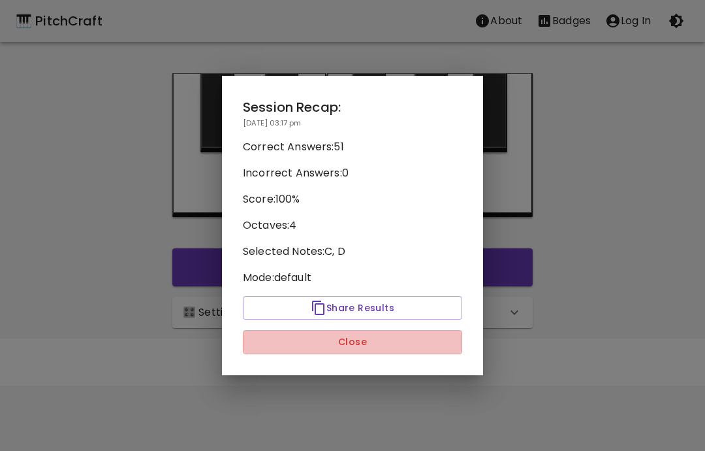
click at [399, 347] on button "Close" at bounding box center [352, 342] width 219 height 24
